Goal: Use online tool/utility: Utilize a website feature to perform a specific function

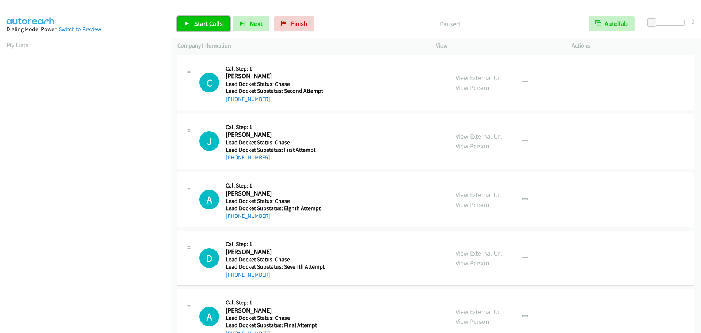
click at [207, 25] on span "Start Calls" at bounding box center [208, 23] width 28 height 8
click at [205, 111] on td "C Callback Scheduled Call Step: 1 [PERSON_NAME] [GEOGRAPHIC_DATA]/New_York Lead…" at bounding box center [436, 82] width 530 height 58
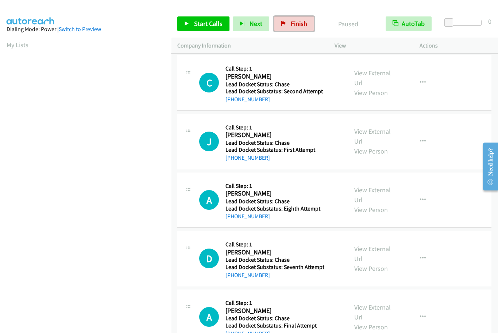
drag, startPoint x: 299, startPoint y: 26, endPoint x: 383, endPoint y: 26, distance: 84.3
click at [299, 26] on span "Finish" at bounding box center [299, 23] width 16 height 8
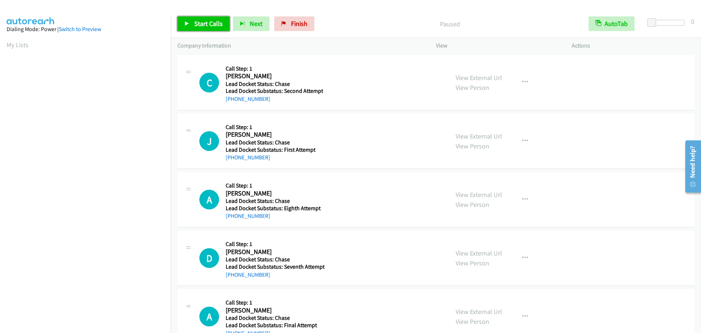
click at [200, 24] on span "Start Calls" at bounding box center [208, 23] width 28 height 8
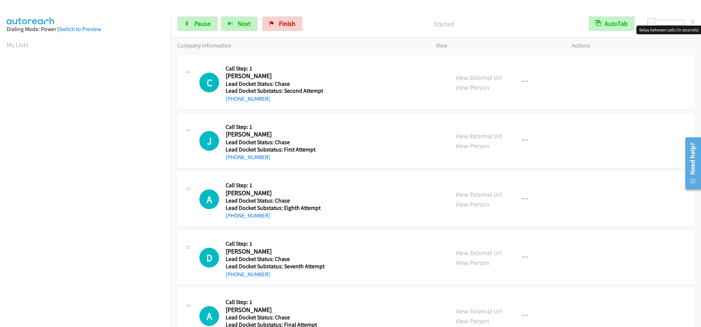
click at [665, 23] on div at bounding box center [668, 23] width 34 height 6
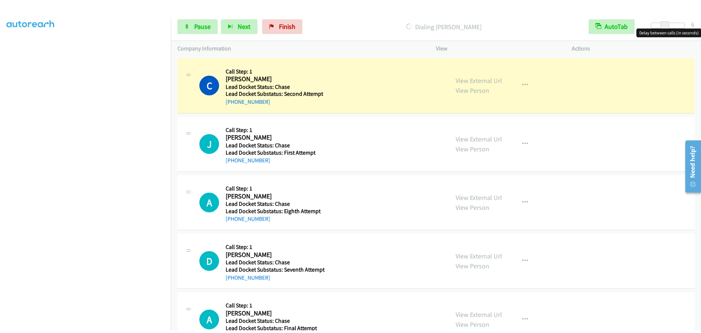
scroll to position [77, 0]
